Goal: Check status: Check status

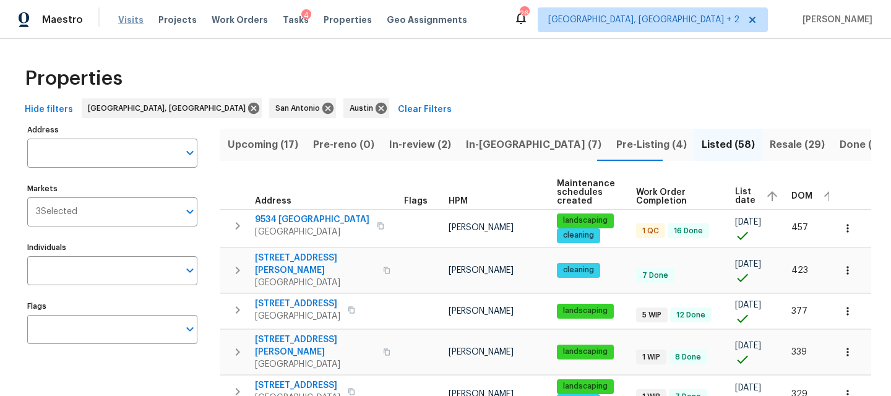
scroll to position [753, 0]
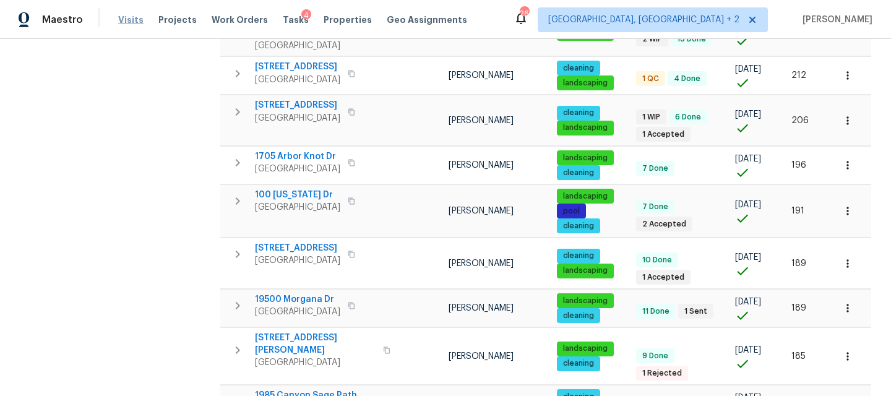
click at [127, 20] on span "Visits" at bounding box center [130, 20] width 25 height 12
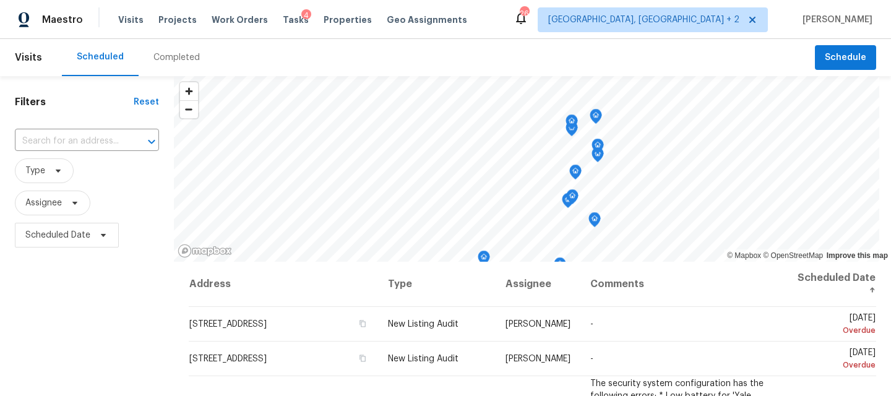
click at [170, 61] on div "Completed" at bounding box center [176, 57] width 46 height 12
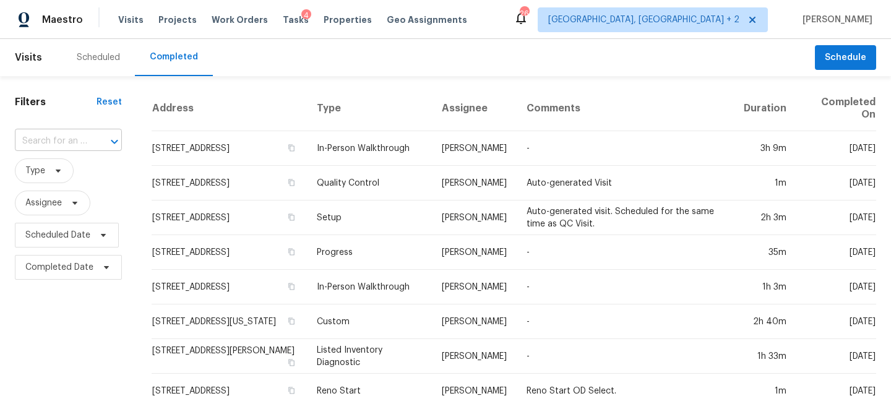
click at [91, 142] on div at bounding box center [106, 141] width 32 height 17
click at [47, 144] on input "2601 praverse" at bounding box center [51, 141] width 72 height 19
type input "2601 traverse"
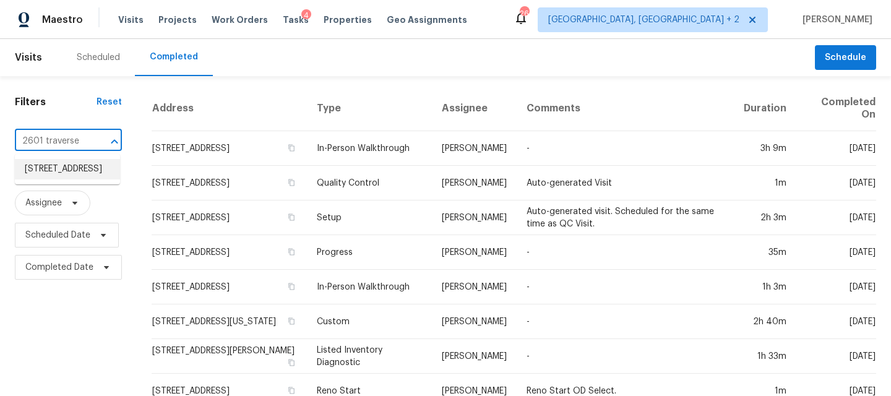
click at [43, 169] on li "[STREET_ADDRESS]" at bounding box center [67, 169] width 105 height 20
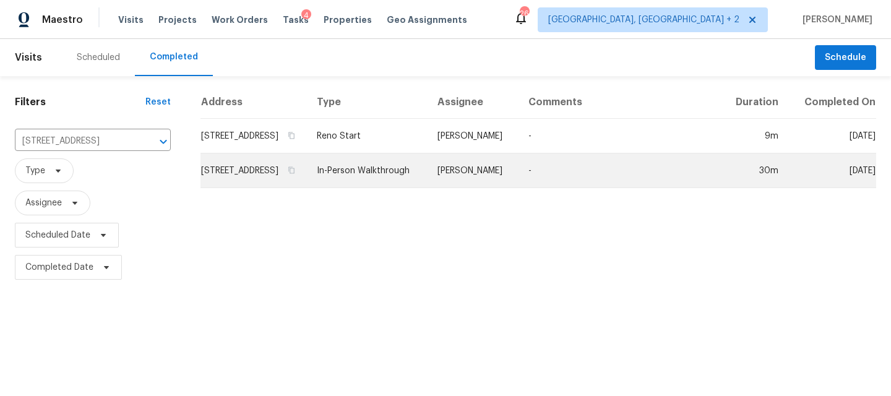
click at [228, 177] on td "[STREET_ADDRESS]" at bounding box center [253, 170] width 106 height 35
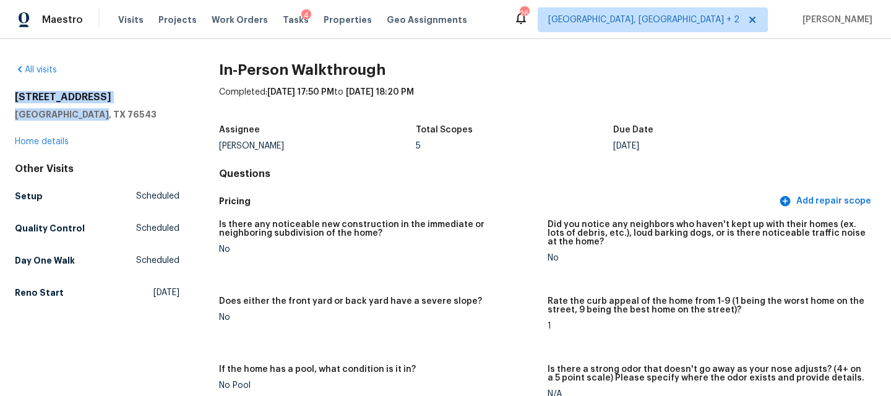
drag, startPoint x: 92, startPoint y: 113, endPoint x: 14, endPoint y: 101, distance: 78.8
click at [14, 101] on div "All visits [STREET_ADDRESS][PERSON_NAME] Home details Other Visits Setup Schedu…" at bounding box center [445, 217] width 891 height 357
copy div "[STREET_ADDRESS][PERSON_NAME]"
click at [122, 25] on span "Visits" at bounding box center [130, 20] width 25 height 12
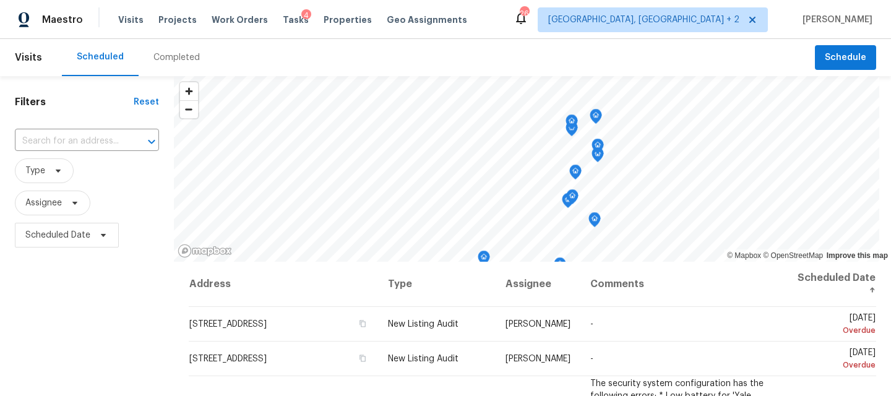
click at [173, 58] on div "Completed" at bounding box center [176, 57] width 46 height 12
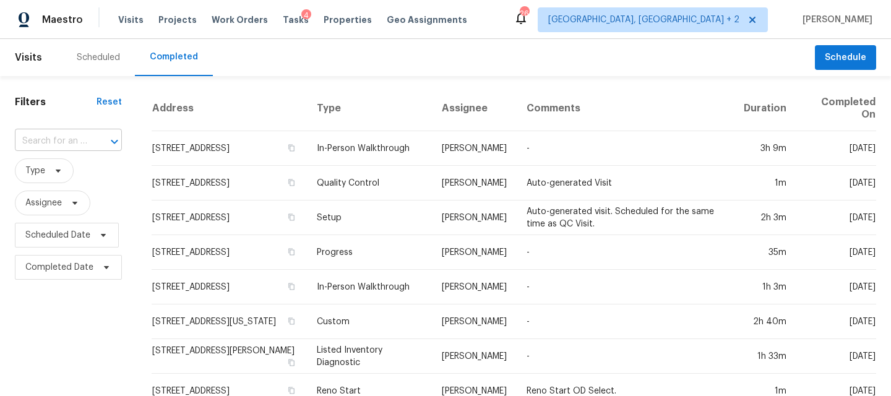
click at [90, 140] on div at bounding box center [106, 141] width 32 height 17
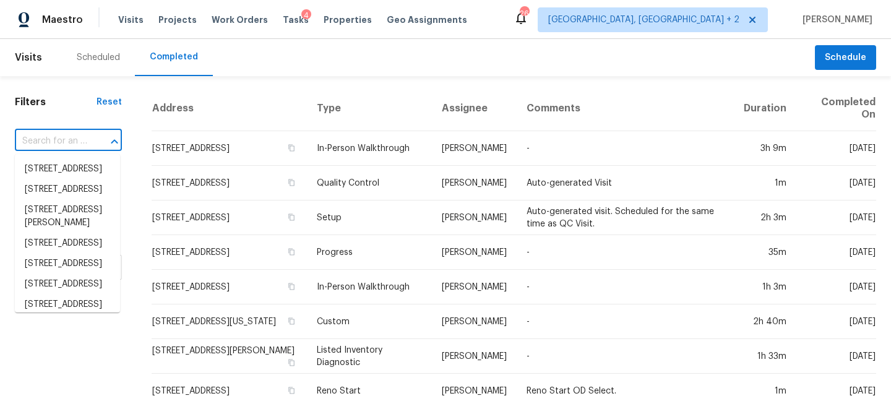
paste input "[STREET_ADDRESS][PERSON_NAME]"
type input "[STREET_ADDRESS][PERSON_NAME]"
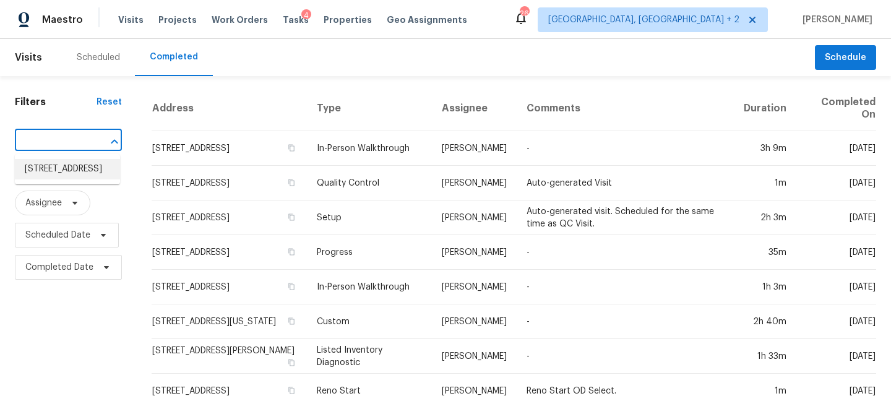
click at [75, 176] on li "[STREET_ADDRESS]" at bounding box center [67, 169] width 105 height 20
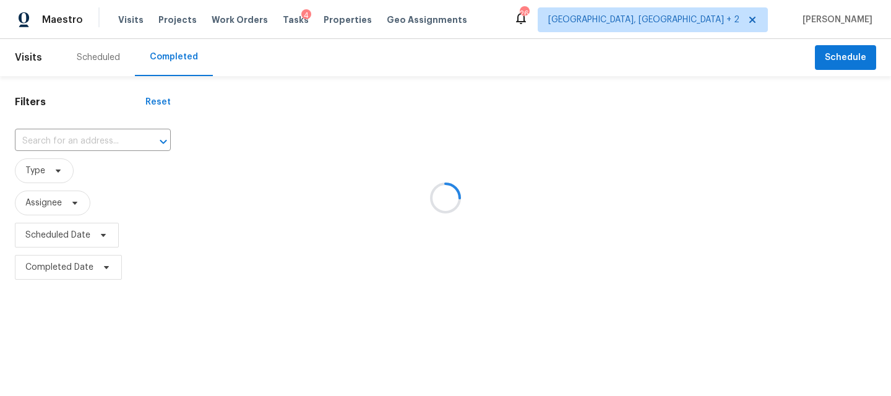
type input "[STREET_ADDRESS]"
